Goal: Task Accomplishment & Management: Use online tool/utility

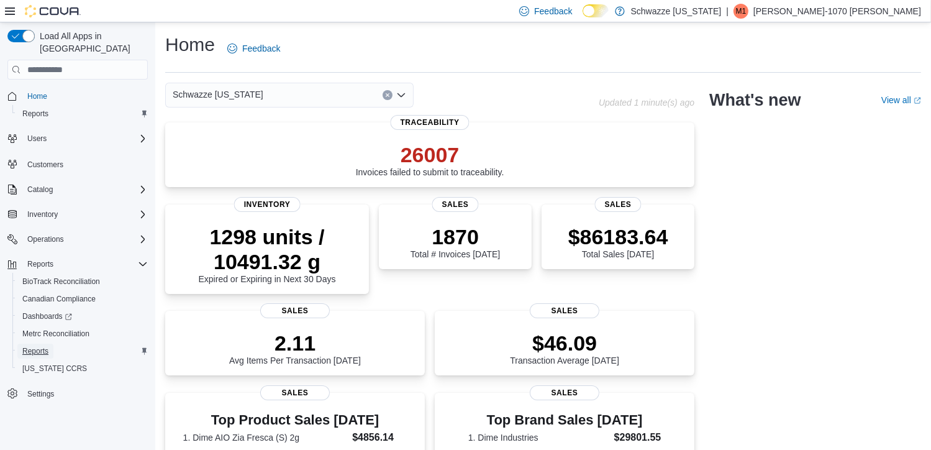
click at [41, 346] on span "Reports" at bounding box center [35, 351] width 26 height 10
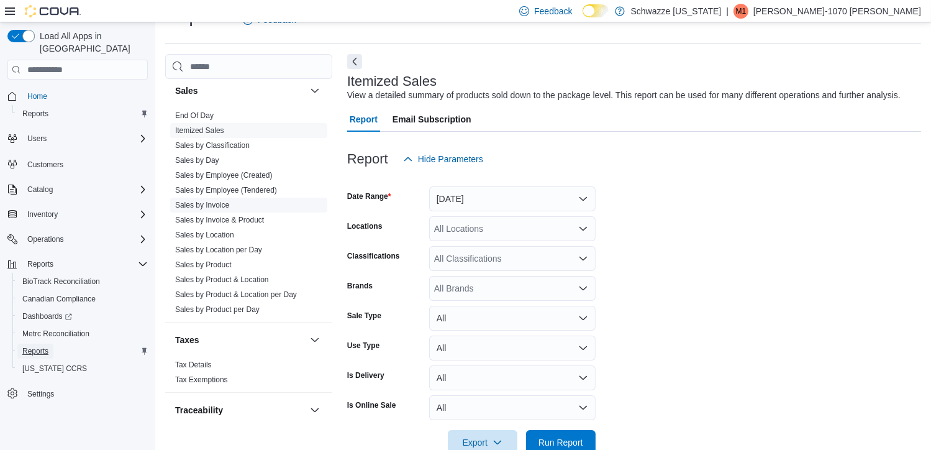
scroll to position [852, 0]
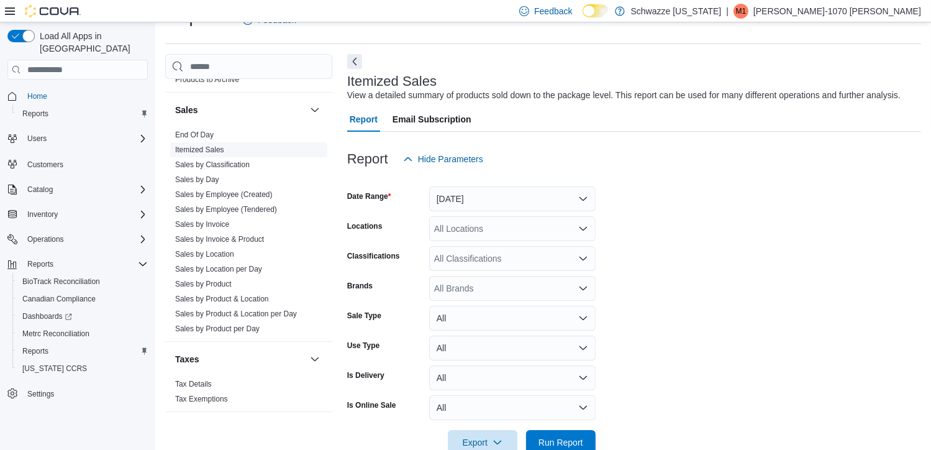
click at [209, 146] on link "Itemized Sales" at bounding box center [199, 149] width 49 height 9
click at [513, 199] on button "Yesterday" at bounding box center [512, 198] width 167 height 25
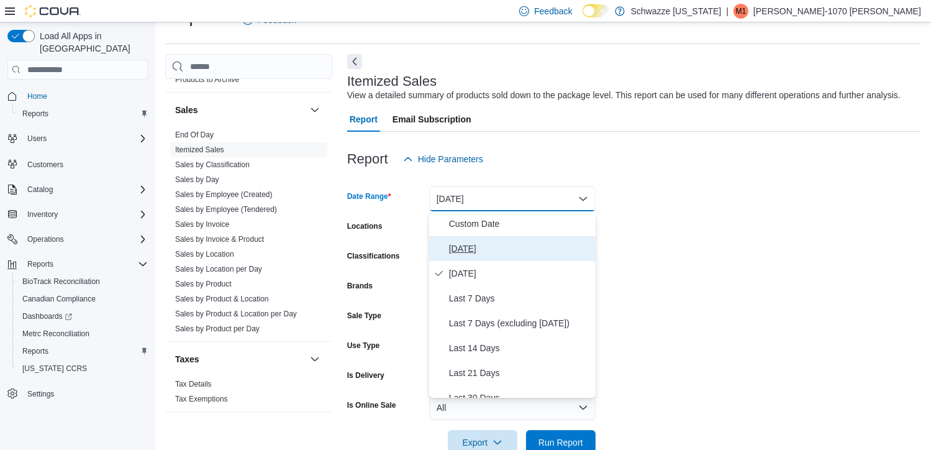
click at [458, 247] on span "Today" at bounding box center [520, 248] width 142 height 15
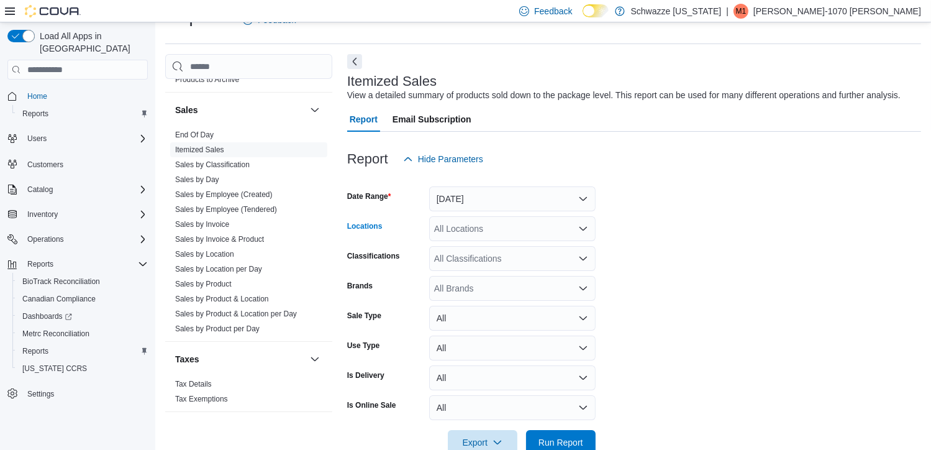
click at [487, 227] on div "All Locations" at bounding box center [512, 228] width 167 height 25
type input "***"
click at [498, 247] on span "RGO 1 Midtown" at bounding box center [493, 250] width 62 height 12
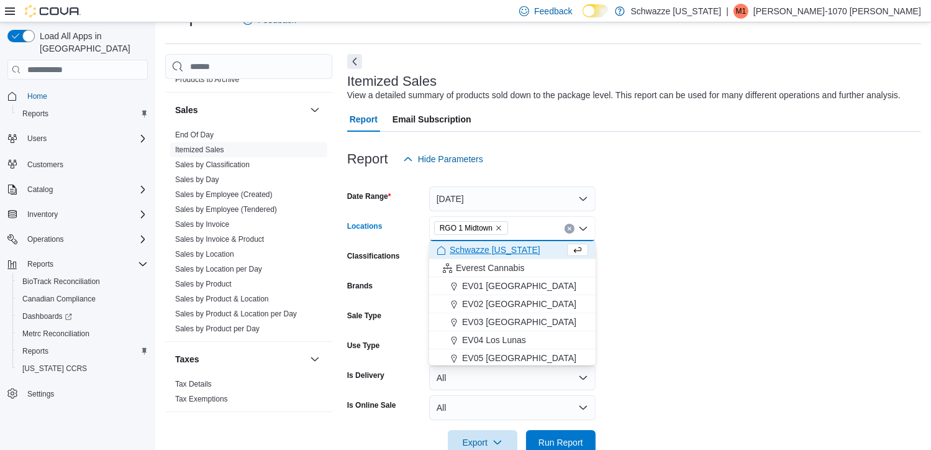
click at [626, 242] on form "Date Range Today Locations RGO 1 Midtown Combo box. Selected. RGO 1 Midtown. Pr…" at bounding box center [634, 312] width 574 height 283
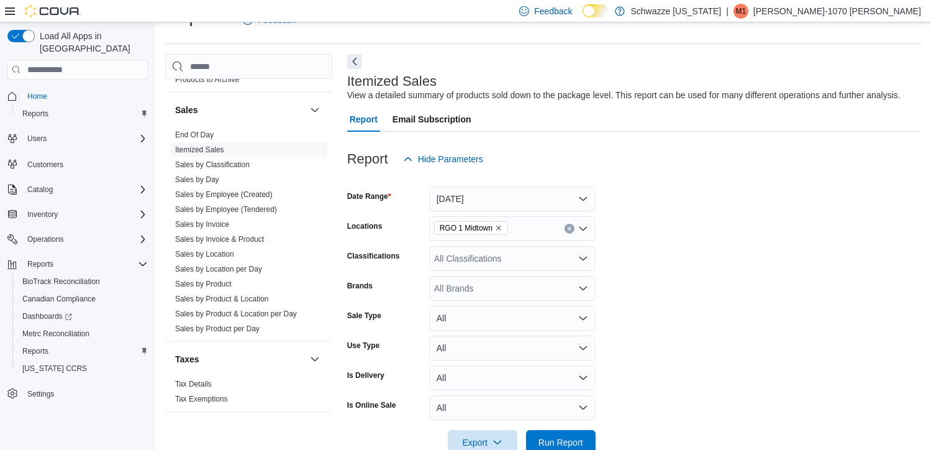
click at [530, 259] on div "All Classifications" at bounding box center [512, 258] width 167 height 25
type input "***"
click at [496, 278] on span "The Doc's office" at bounding box center [487, 279] width 62 height 12
click at [670, 274] on form "Date Range Today Locations RGO 1 Midtown Classifications The Doc's office Brand…" at bounding box center [634, 312] width 574 height 283
click at [572, 439] on span "Run Report" at bounding box center [561, 442] width 45 height 12
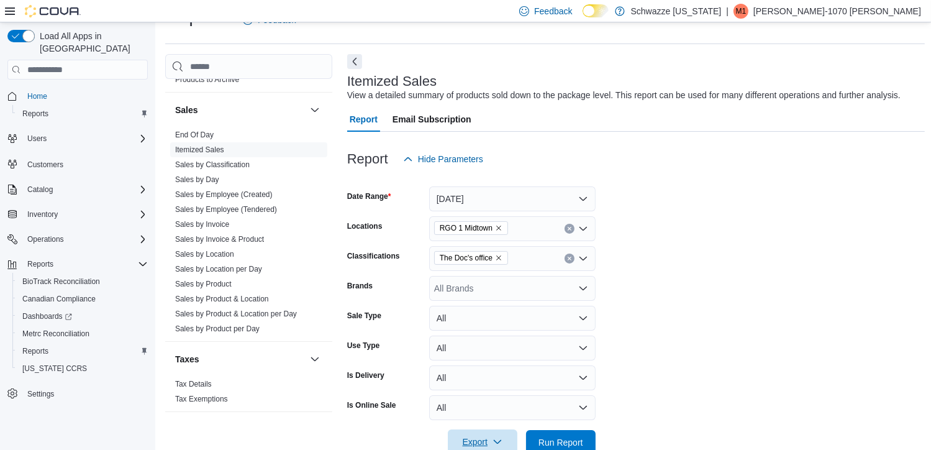
click at [469, 438] on span "Export" at bounding box center [482, 441] width 55 height 25
click at [502, 363] on span "Export to Excel" at bounding box center [485, 367] width 56 height 10
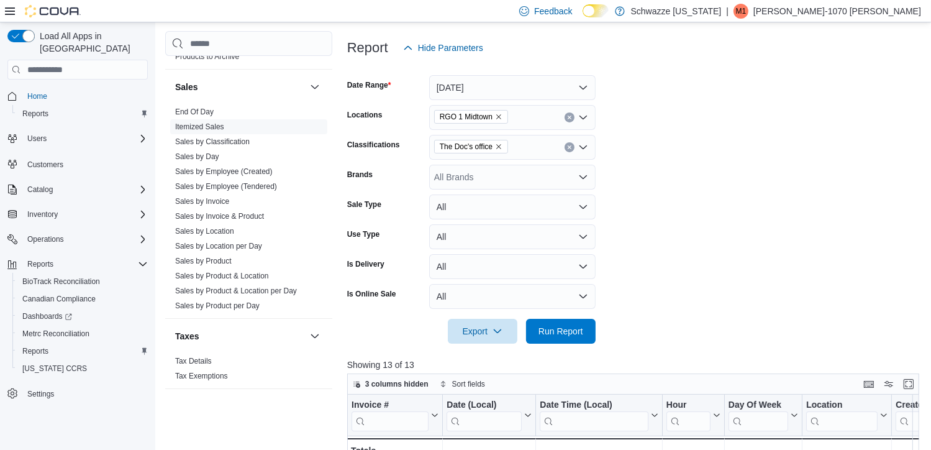
scroll to position [153, 0]
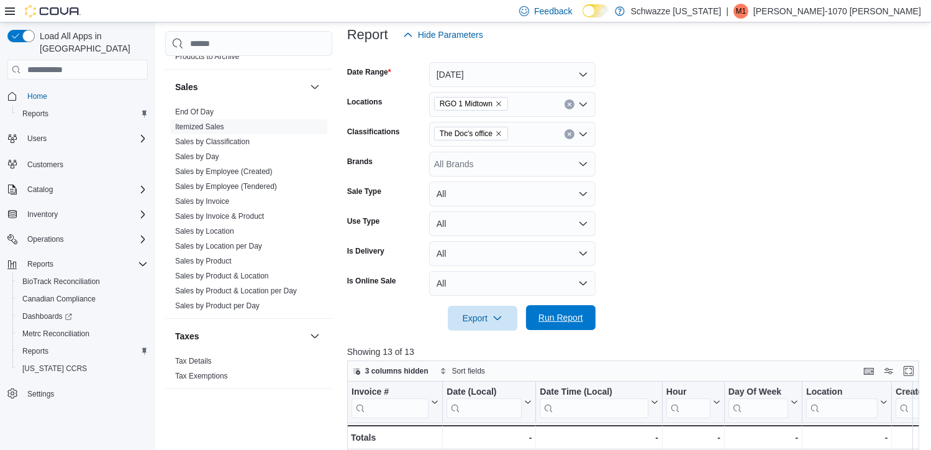
drag, startPoint x: 560, startPoint y: 312, endPoint x: 569, endPoint y: 309, distance: 10.0
click at [560, 312] on span "Run Report" at bounding box center [561, 317] width 45 height 12
click at [467, 314] on span "Export" at bounding box center [482, 317] width 55 height 25
click at [488, 342] on span "Export to Excel" at bounding box center [485, 343] width 56 height 10
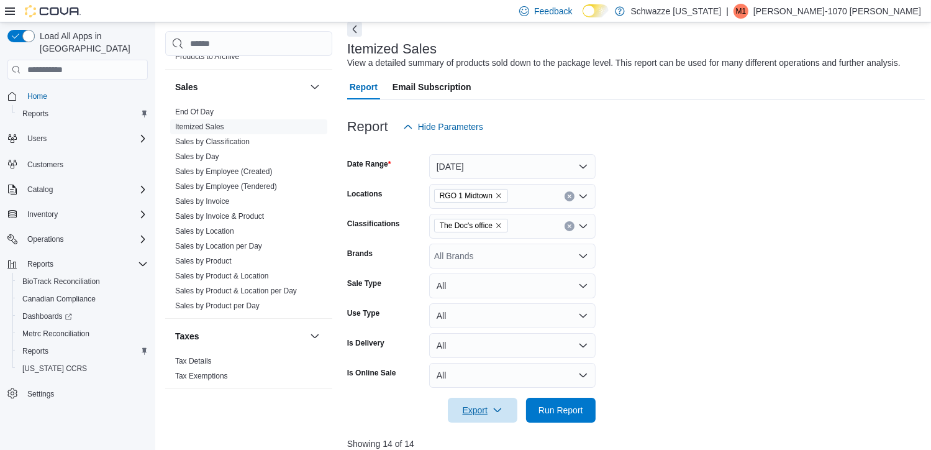
scroll to position [0, 0]
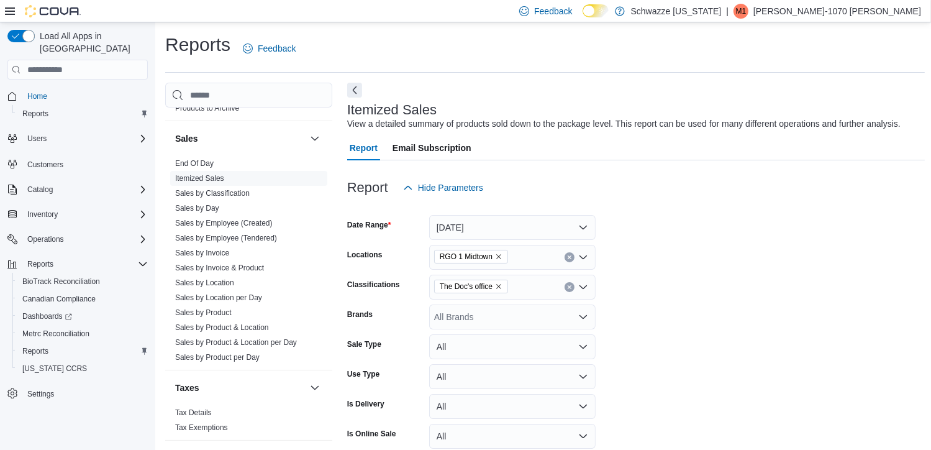
click at [904, 9] on p "Monica-1070 Becerra" at bounding box center [838, 11] width 168 height 15
click at [843, 116] on span "Sign Out" at bounding box center [841, 118] width 34 height 12
